Goal: Task Accomplishment & Management: Manage account settings

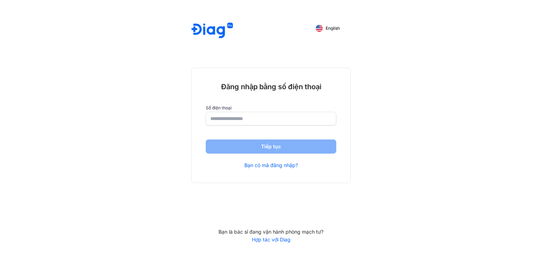
click at [249, 118] on input "number" at bounding box center [270, 118] width 121 height 13
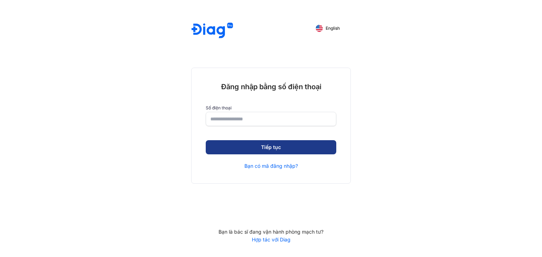
click at [264, 150] on button "Tiếp tục" at bounding box center [271, 147] width 130 height 14
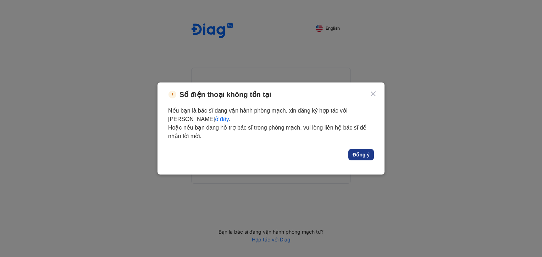
click at [358, 158] on button "Đồng ý" at bounding box center [361, 154] width 26 height 11
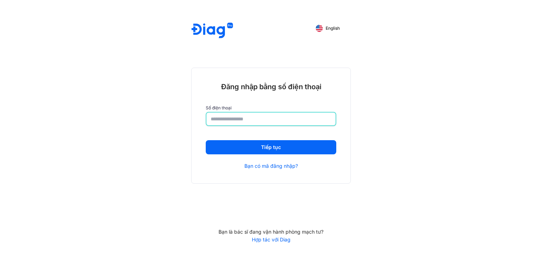
drag, startPoint x: 170, startPoint y: 121, endPoint x: 96, endPoint y: 121, distance: 74.4
click at [96, 121] on div "**********" at bounding box center [271, 128] width 542 height 257
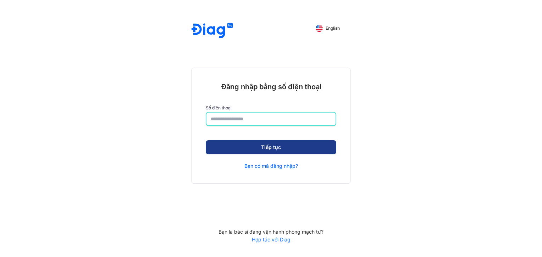
type input "**********"
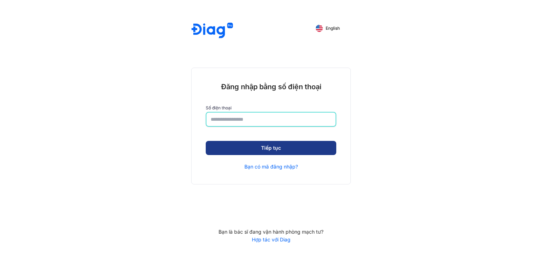
click at [249, 150] on button "Tiếp tục" at bounding box center [271, 148] width 130 height 14
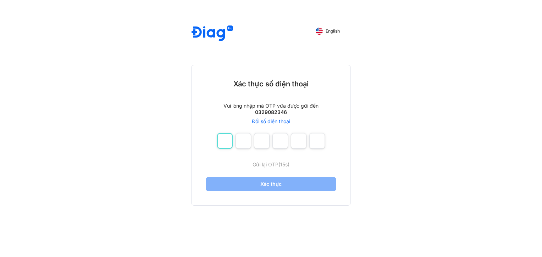
click at [226, 145] on input "number" at bounding box center [225, 141] width 16 height 16
type input "*"
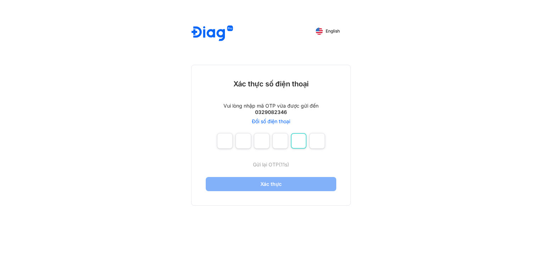
type input "*"
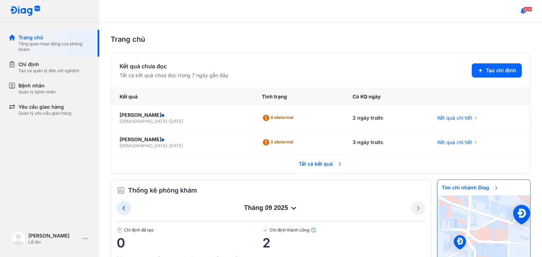
click at [307, 166] on span "Tất cả kết quả" at bounding box center [320, 164] width 52 height 16
